Goal: Information Seeking & Learning: Learn about a topic

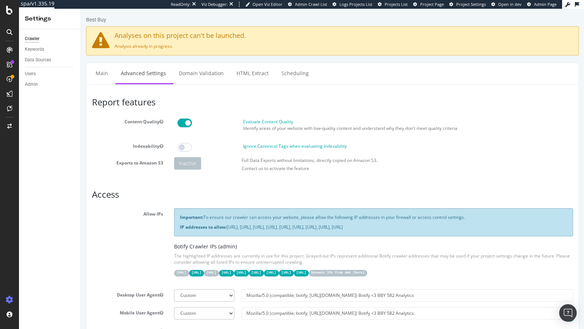
scroll to position [130, 0]
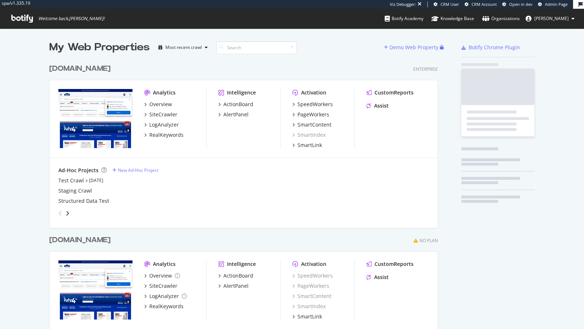
scroll to position [299, 395]
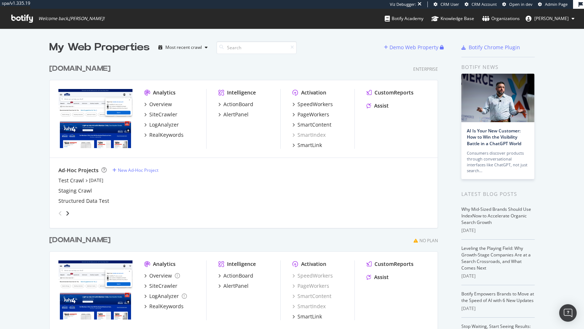
click at [313, 100] on div "Activation SpeedWorkers PageWorkers SmartContent SmartIndex SmartLink" at bounding box center [324, 119] width 62 height 60
click at [308, 105] on div "SpeedWorkers" at bounding box center [315, 104] width 35 height 7
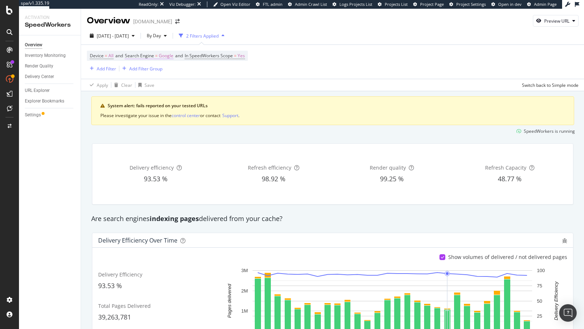
click at [153, 52] on span "Device = All and Search Engine = Google and In SpeedWorkers Scope = Yes" at bounding box center [167, 56] width 155 height 10
click at [142, 53] on span "Search Engine" at bounding box center [139, 56] width 29 height 6
click at [146, 71] on span "Google" at bounding box center [140, 72] width 15 height 6
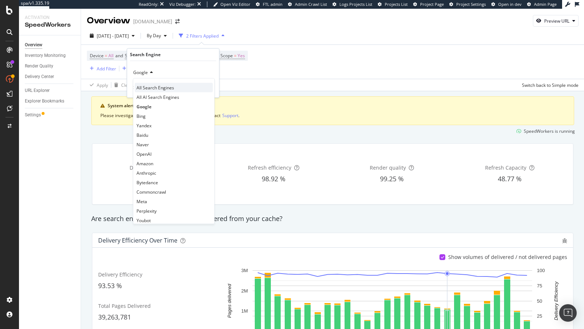
click at [155, 89] on span "All Search Engines" at bounding box center [156, 88] width 38 height 6
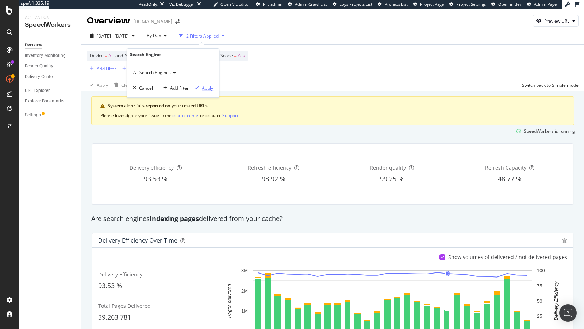
click at [202, 85] on div "Apply" at bounding box center [207, 88] width 11 height 6
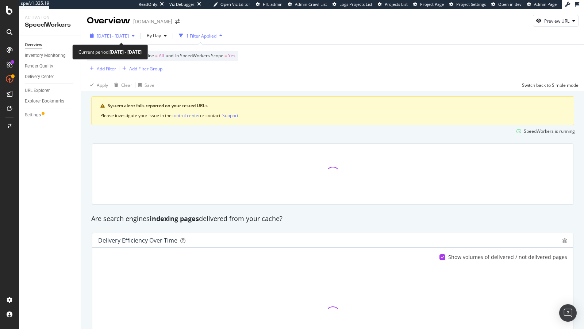
click at [127, 32] on div "[DATE] - [DATE]" at bounding box center [112, 35] width 51 height 11
click at [161, 33] on span "By Day" at bounding box center [152, 36] width 17 height 6
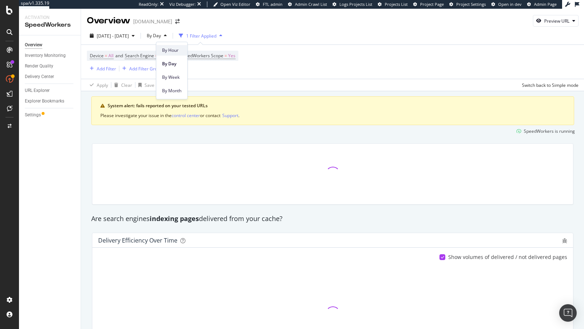
click at [175, 47] on span "By Hour" at bounding box center [171, 50] width 19 height 7
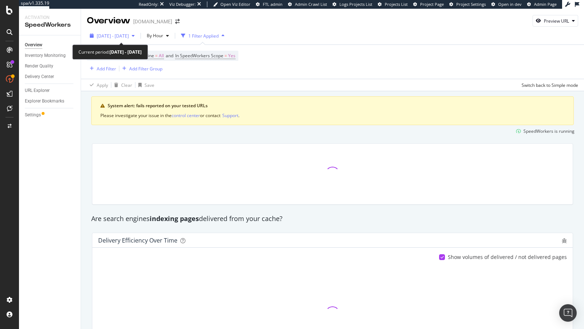
click at [129, 38] on span "[DATE] - [DATE]" at bounding box center [113, 36] width 32 height 6
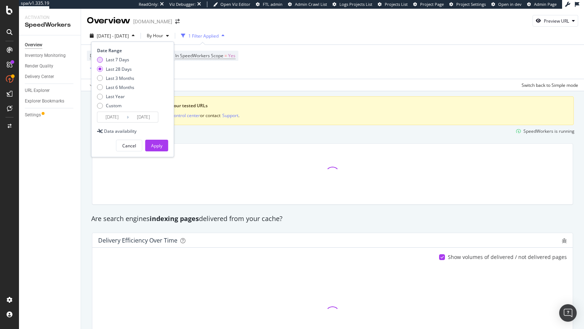
click at [124, 60] on div "Last 7 Days" at bounding box center [117, 60] width 23 height 6
type input "[DATE]"
click at [150, 139] on div "Cancel Apply" at bounding box center [132, 142] width 71 height 17
click at [150, 141] on button "Apply" at bounding box center [156, 146] width 23 height 12
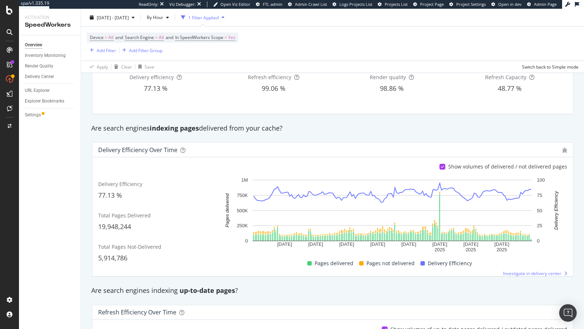
scroll to position [70, 0]
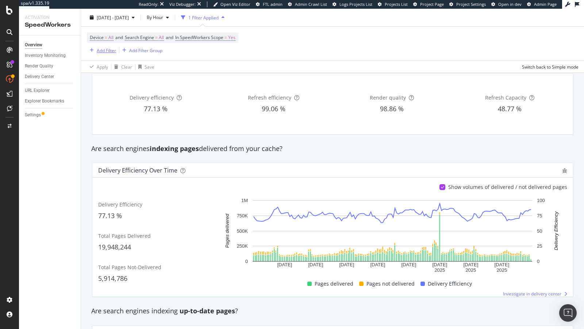
click at [106, 51] on div "Add Filter" at bounding box center [106, 50] width 19 height 6
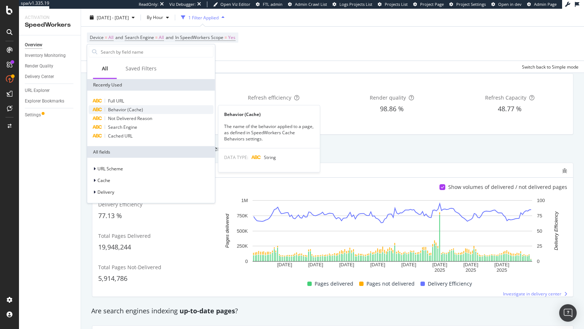
click at [134, 110] on span "Behavior (Cache)" at bounding box center [125, 110] width 35 height 6
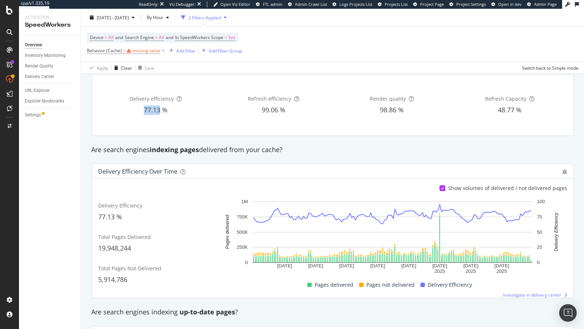
scroll to position [71, 0]
click at [134, 110] on div "77.13 %" at bounding box center [155, 108] width 115 height 9
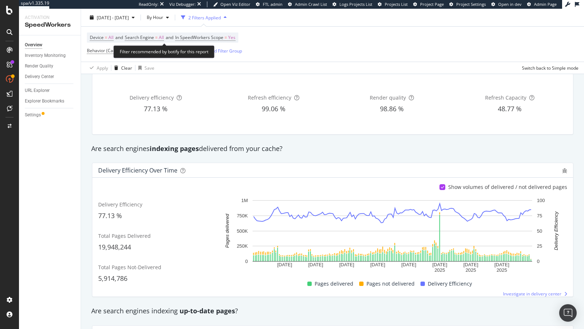
click at [139, 50] on div "Filter recommended by botify for this report" at bounding box center [164, 51] width 101 height 13
click at [143, 48] on div "missing value" at bounding box center [147, 50] width 28 height 6
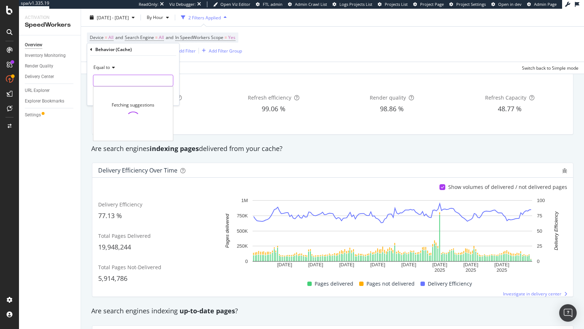
click at [124, 85] on input "text" at bounding box center [133, 81] width 80 height 12
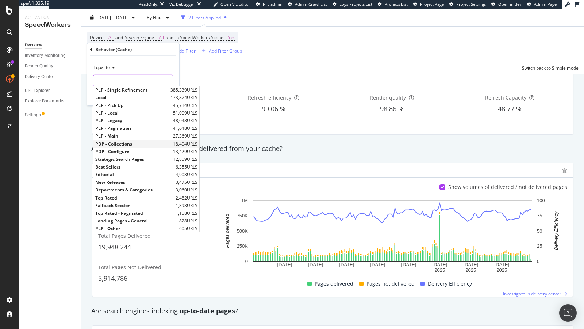
scroll to position [26, 0]
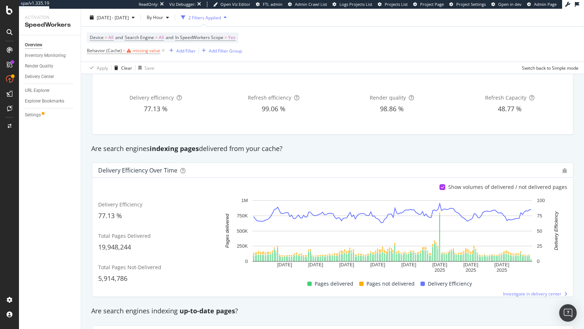
click at [235, 90] on div "Refresh efficiency 99.06 %" at bounding box center [273, 104] width 115 height 49
click at [163, 52] on icon at bounding box center [163, 50] width 6 height 7
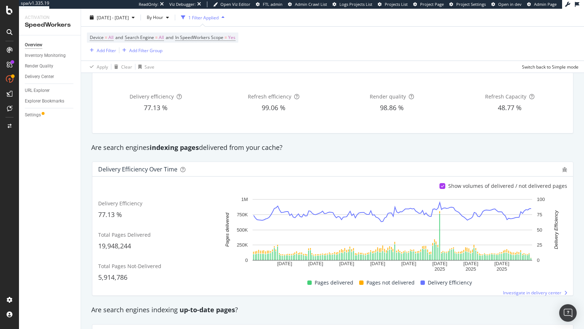
scroll to position [70, 0]
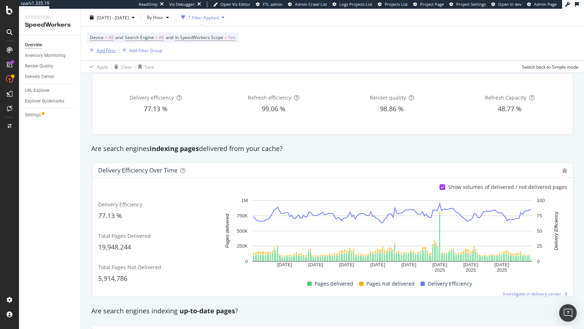
click at [107, 52] on div "Add Filter" at bounding box center [106, 50] width 19 height 6
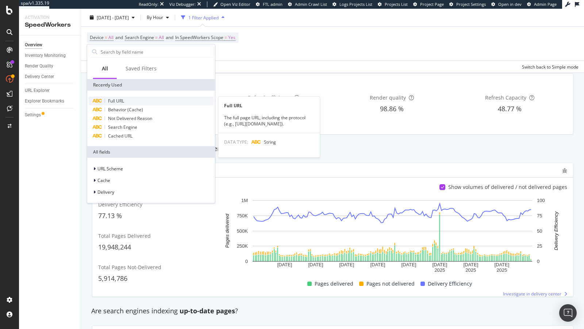
click at [117, 101] on span "Full URL" at bounding box center [116, 101] width 16 height 6
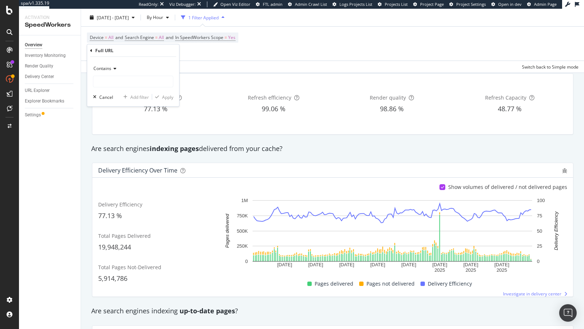
click at [119, 72] on div "Contains" at bounding box center [133, 69] width 80 height 12
click at [175, 70] on div "Contains Cancel Add filter Apply" at bounding box center [133, 82] width 92 height 50
click at [166, 79] on input "text" at bounding box center [133, 82] width 80 height 12
type input "search"
click at [173, 99] on div "Apply" at bounding box center [167, 97] width 11 height 6
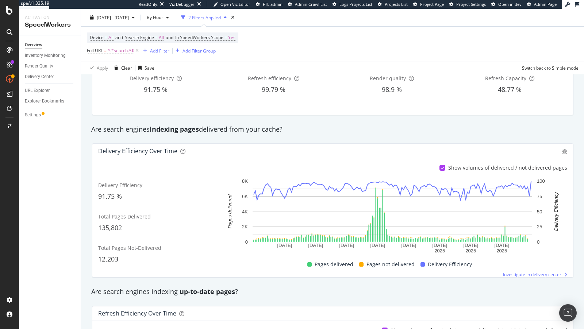
scroll to position [132, 0]
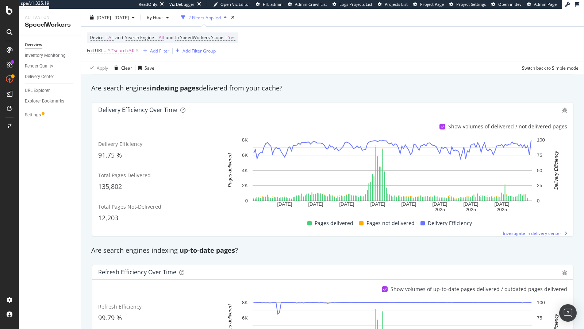
click at [112, 53] on span "^.*search.*$" at bounding box center [121, 51] width 26 height 10
click at [98, 82] on input "search" at bounding box center [127, 81] width 69 height 12
click at [97, 78] on input "search" at bounding box center [127, 81] width 69 height 12
type input "Search"
click at [163, 94] on div "Apply" at bounding box center [167, 96] width 11 height 6
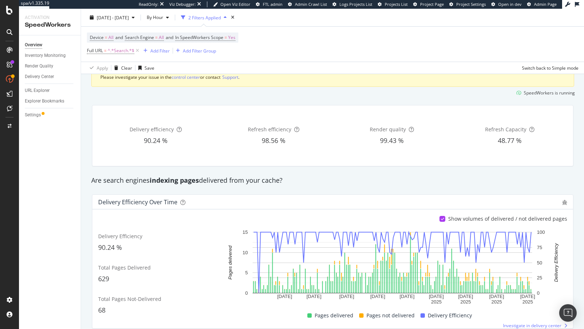
scroll to position [46, 0]
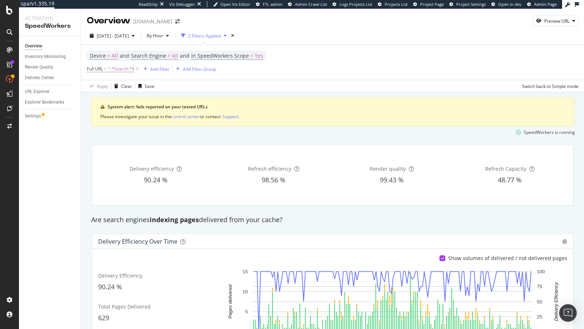
click at [110, 74] on div "Device = All and Search Engine = All and In SpeedWorkers Scope = Yes Full URL =…" at bounding box center [333, 62] width 492 height 35
click at [117, 68] on span "^.*Search.*$" at bounding box center [121, 69] width 27 height 10
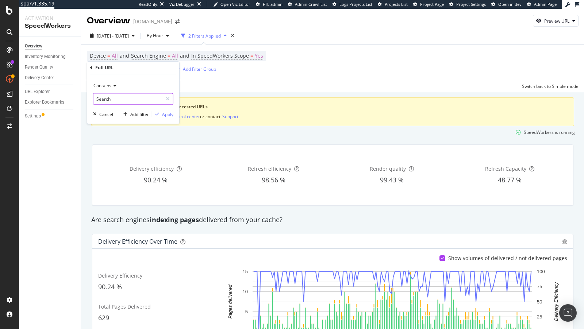
click at [108, 99] on input "Search" at bounding box center [127, 99] width 69 height 12
type input "search"
click at [164, 111] on div "Apply" at bounding box center [167, 114] width 11 height 6
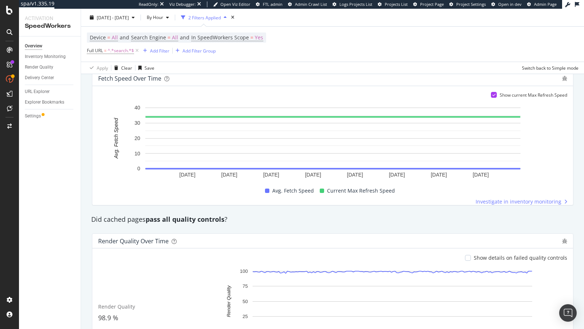
scroll to position [535, 0]
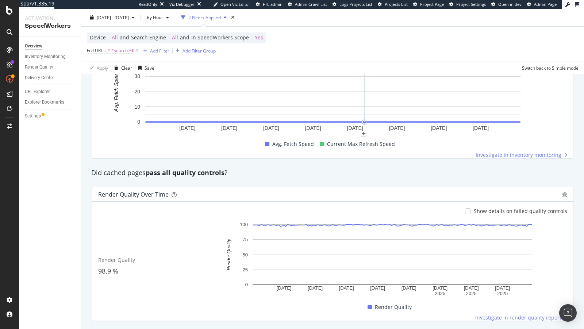
click at [363, 75] on rect "A chart." at bounding box center [332, 91] width 375 height 61
